Goal: Navigation & Orientation: Understand site structure

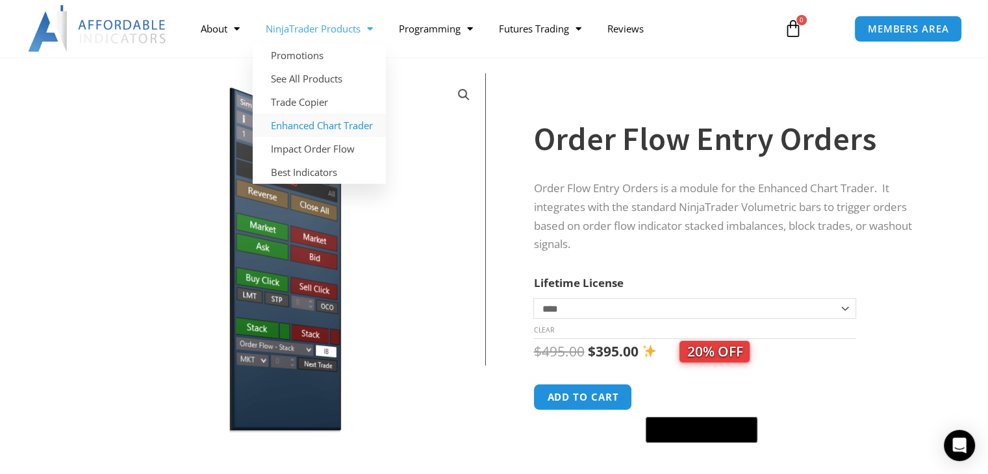
click at [325, 127] on link "Enhanced Chart Trader" at bounding box center [319, 125] width 133 height 23
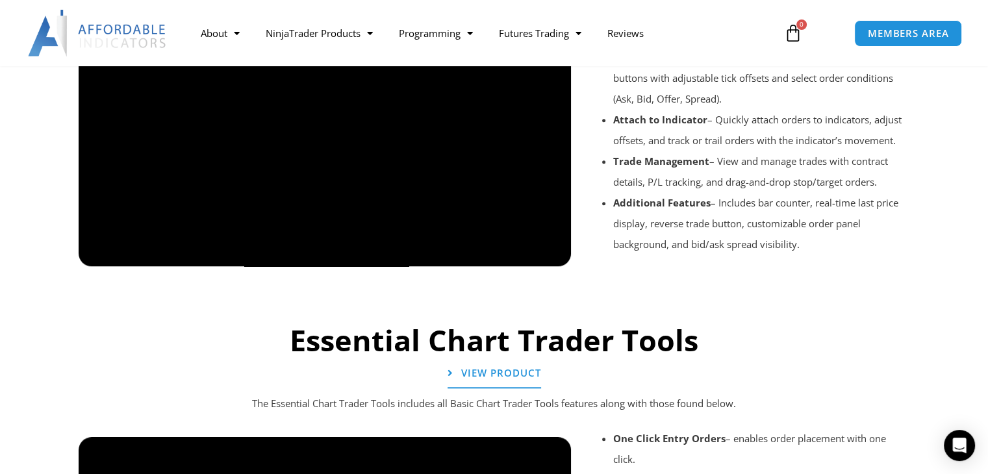
scroll to position [1169, 0]
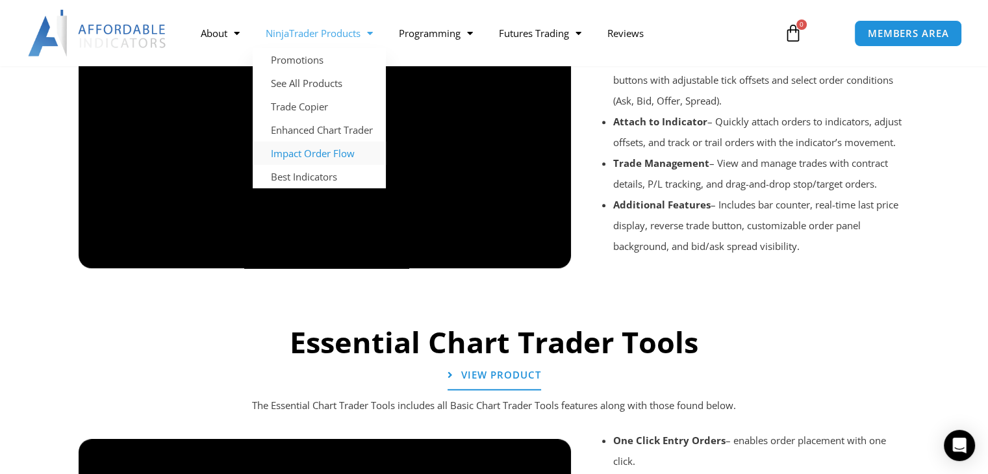
click at [319, 154] on link "Impact Order Flow" at bounding box center [319, 153] width 133 height 23
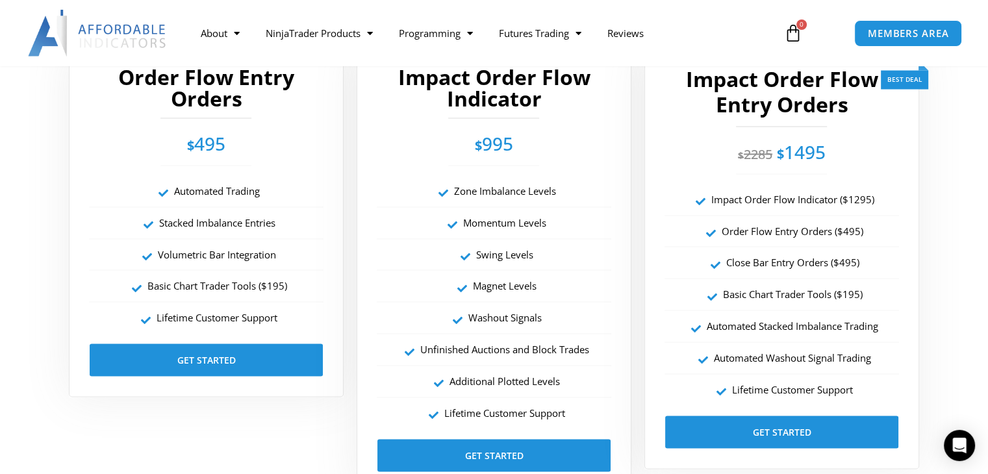
scroll to position [2338, 0]
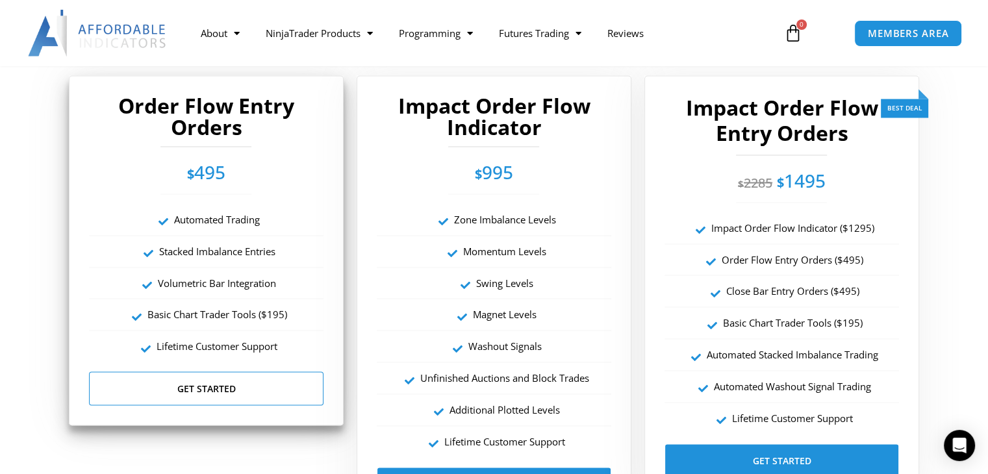
click at [212, 387] on link "Get Started" at bounding box center [206, 388] width 234 height 34
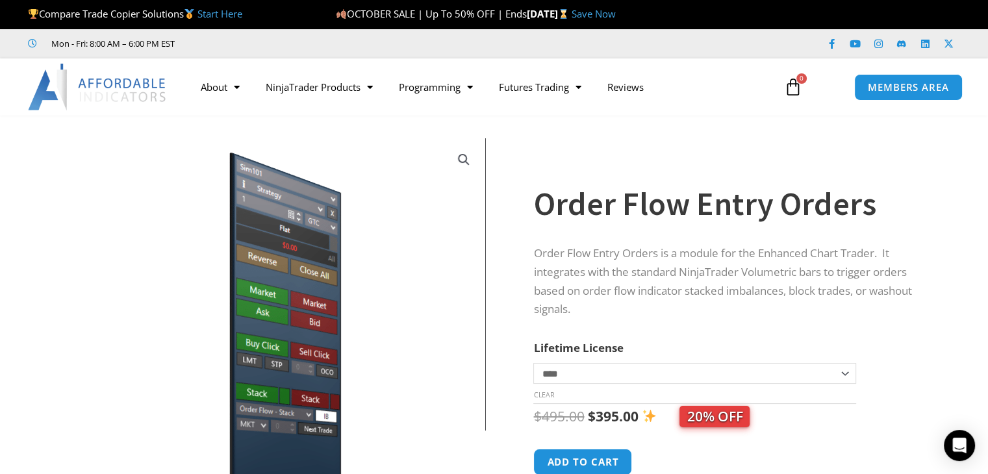
click at [616, 16] on link "Save Now" at bounding box center [594, 13] width 44 height 13
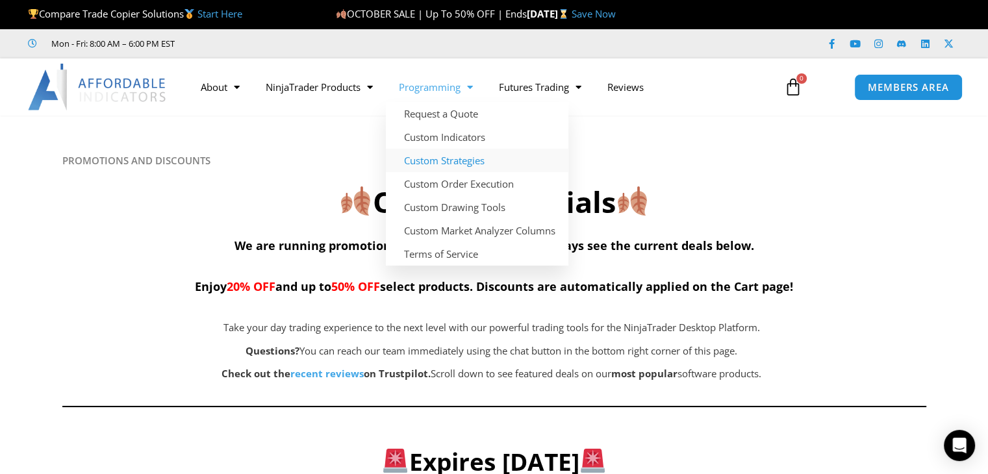
click at [444, 162] on link "Custom Strategies" at bounding box center [477, 160] width 182 height 23
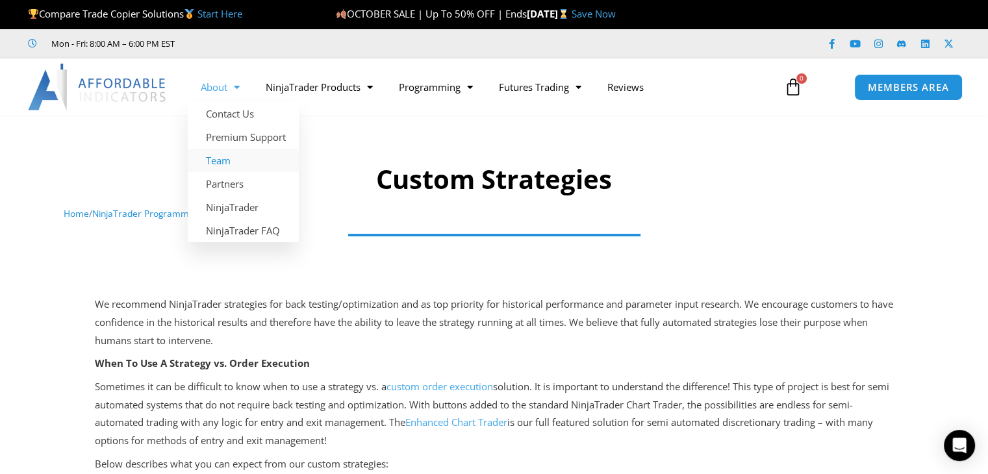
click at [221, 162] on link "Team" at bounding box center [243, 160] width 111 height 23
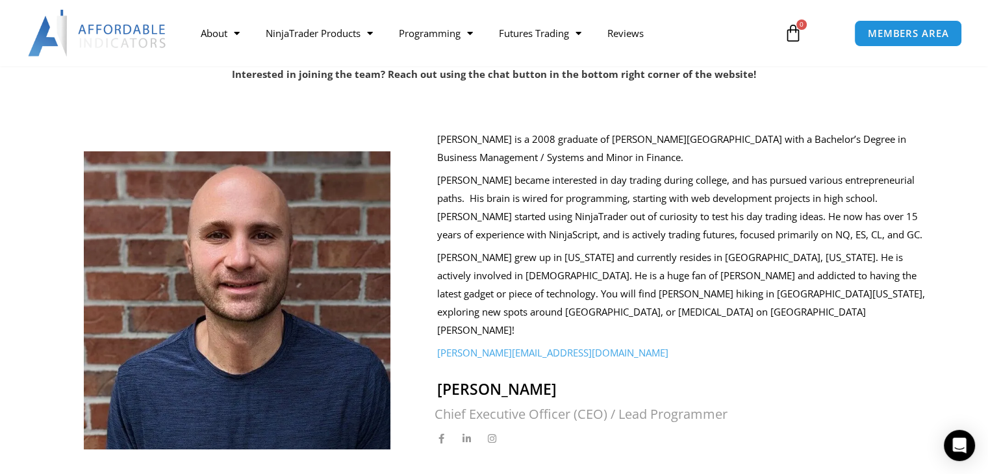
scroll to position [325, 0]
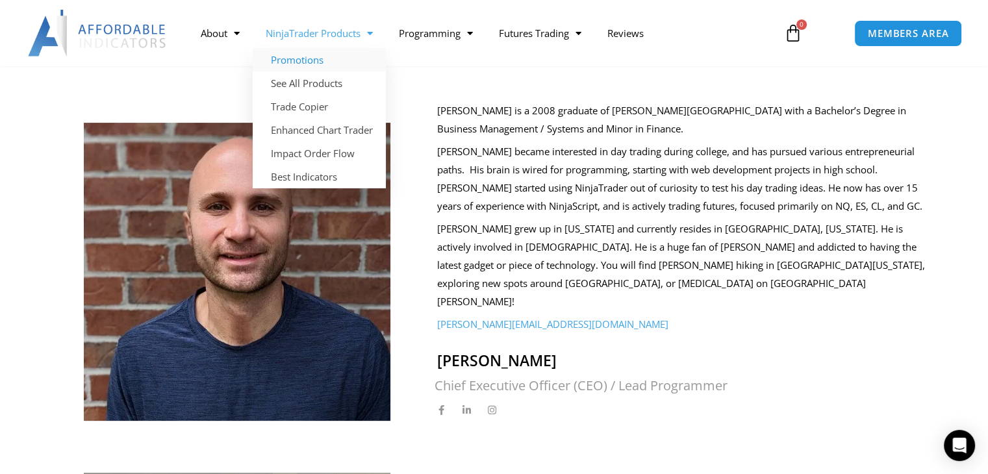
click at [307, 58] on link "Promotions" at bounding box center [319, 59] width 133 height 23
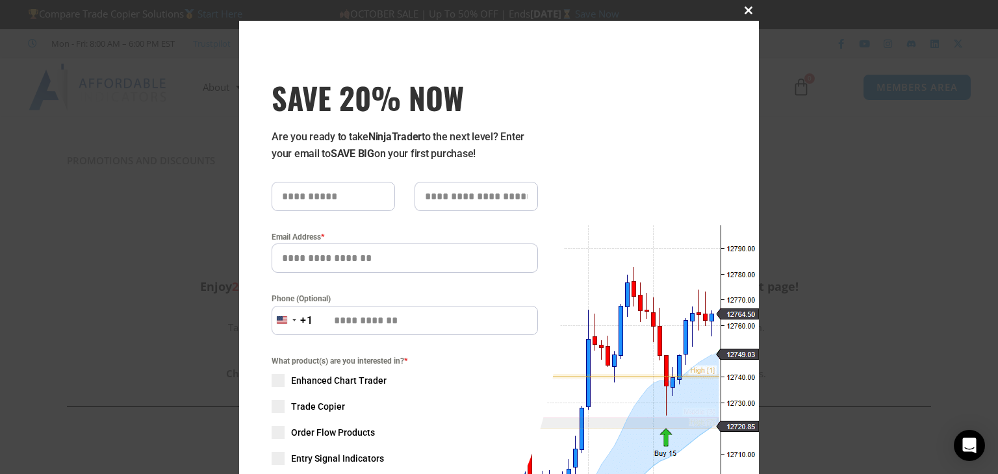
click at [741, 10] on span "SAVE 20% NOW popup" at bounding box center [748, 10] width 21 height 8
